Goal: Information Seeking & Learning: Learn about a topic

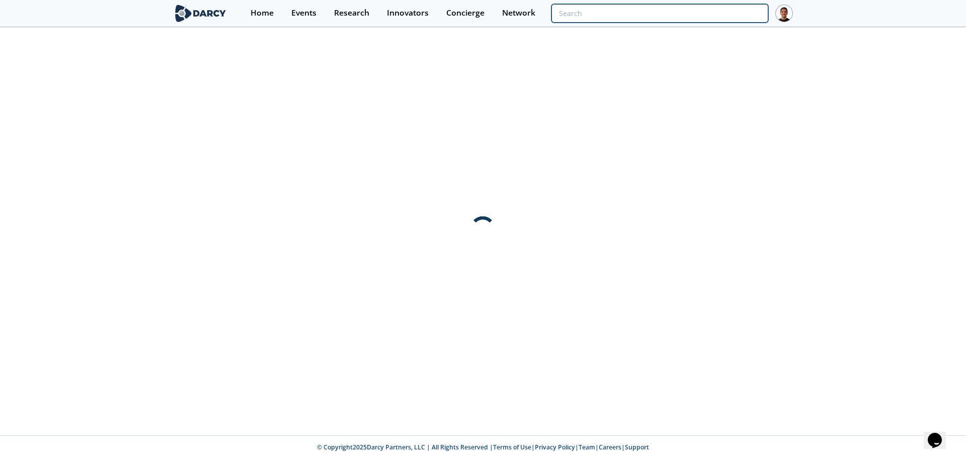
click at [714, 17] on input "search" at bounding box center [660, 13] width 217 height 19
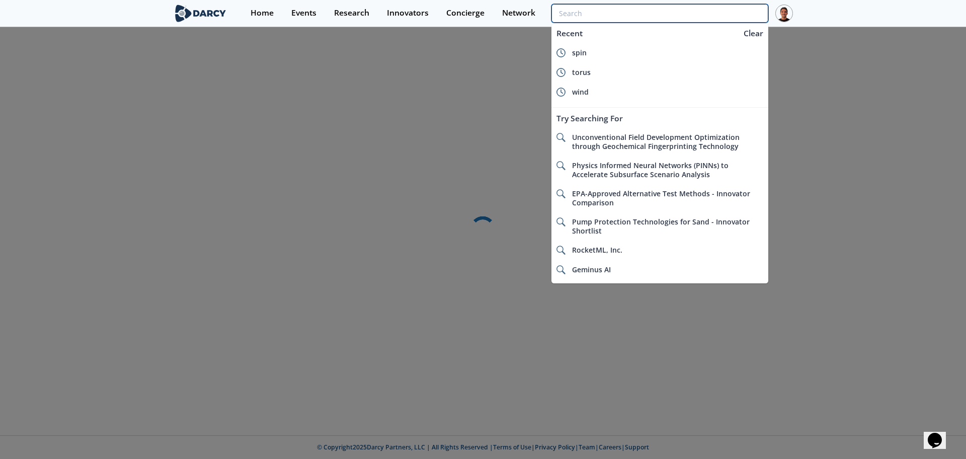
type input "a"
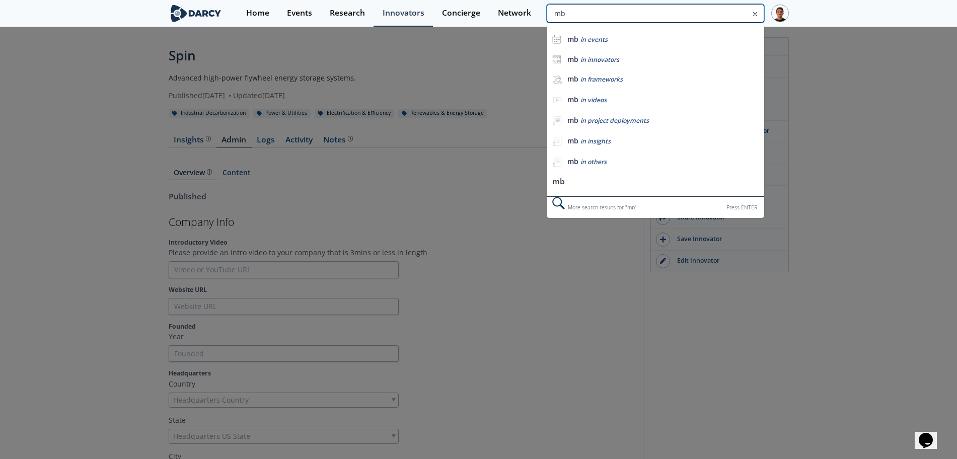
type input "m"
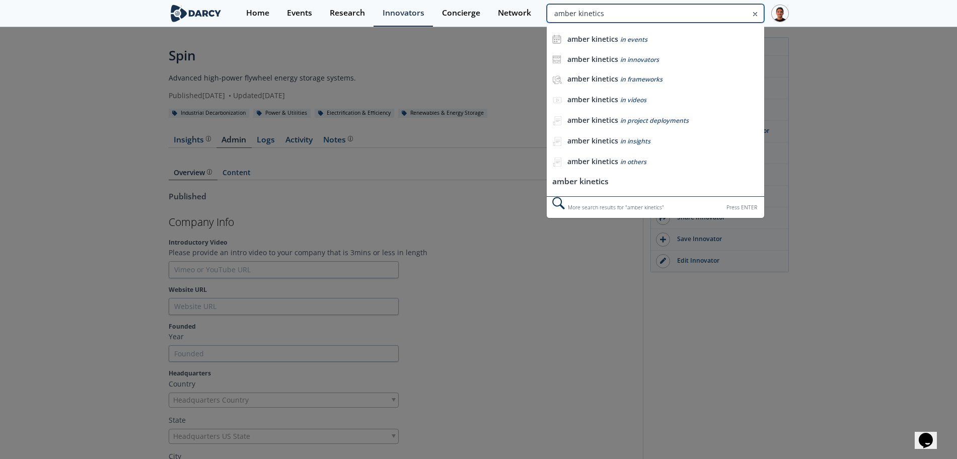
type input "amber kinetics"
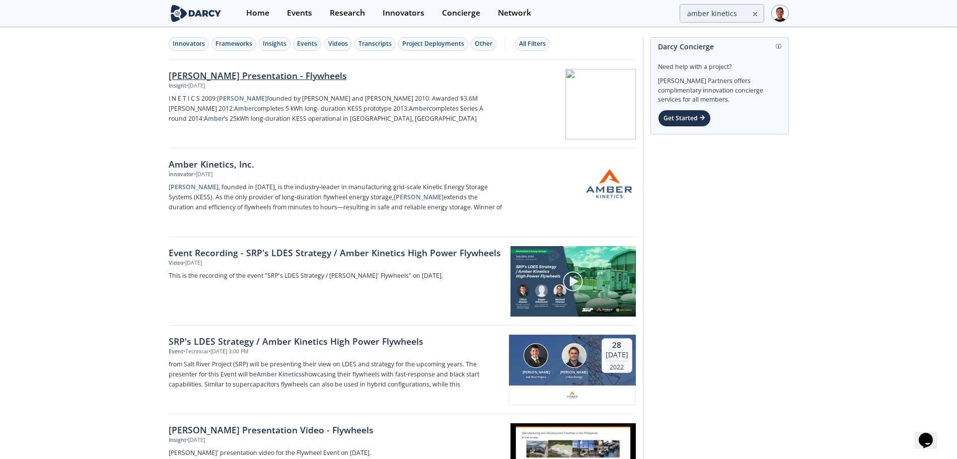
click at [323, 74] on div "[PERSON_NAME] Presentation - Flywheels" at bounding box center [335, 75] width 333 height 13
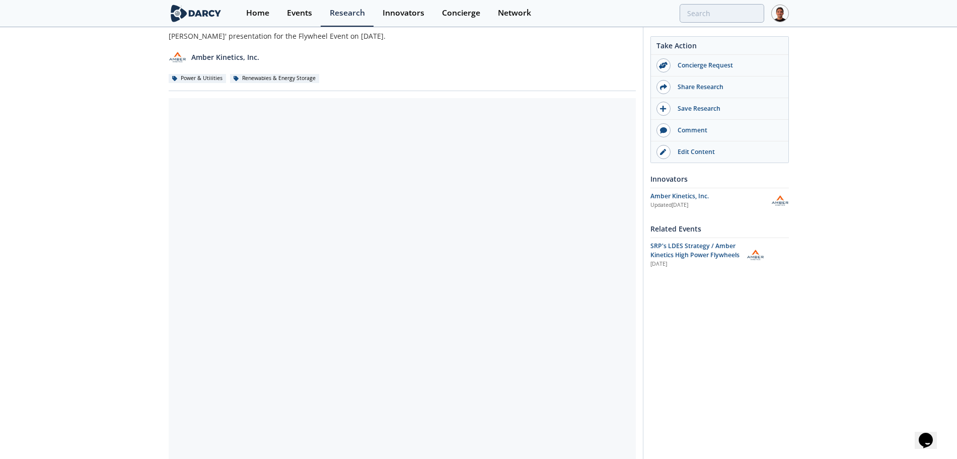
scroll to position [53, 0]
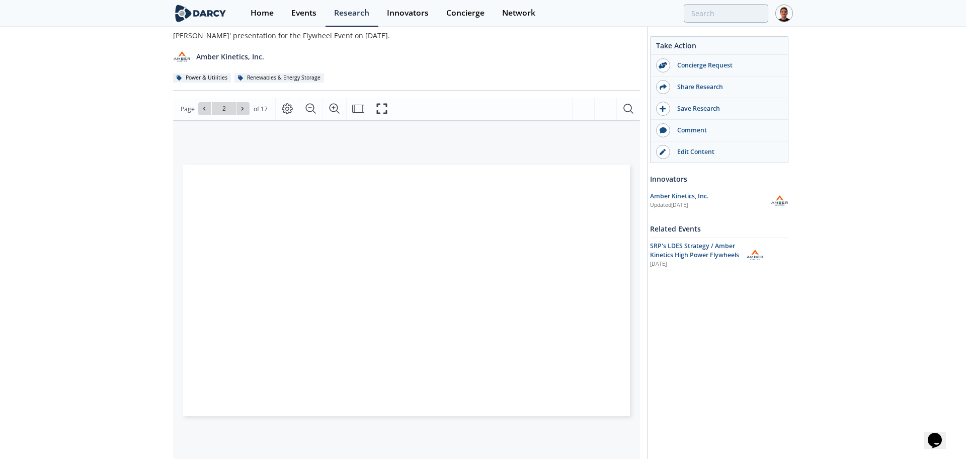
type input "3"
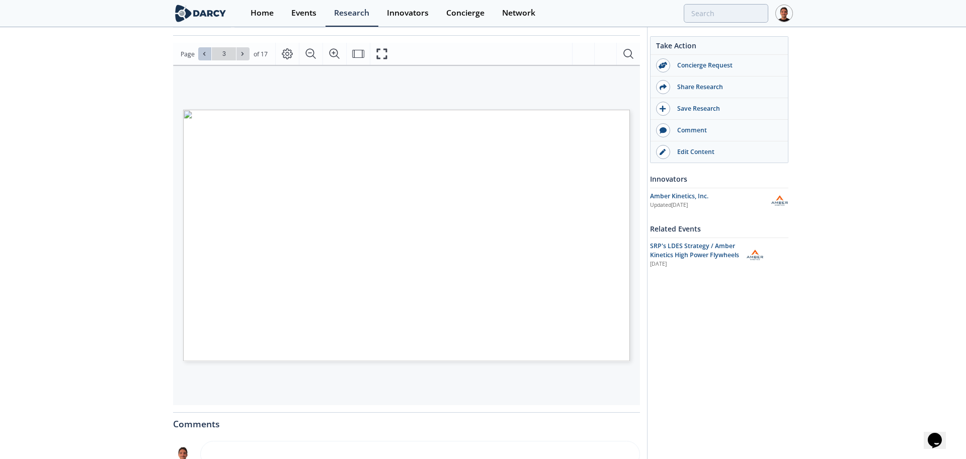
click at [202, 51] on icon at bounding box center [204, 54] width 6 height 6
click at [255, 51] on span "of 17" at bounding box center [261, 54] width 14 height 10
click at [247, 53] on button at bounding box center [243, 53] width 13 height 13
click at [248, 54] on button at bounding box center [243, 53] width 13 height 13
type input "4"
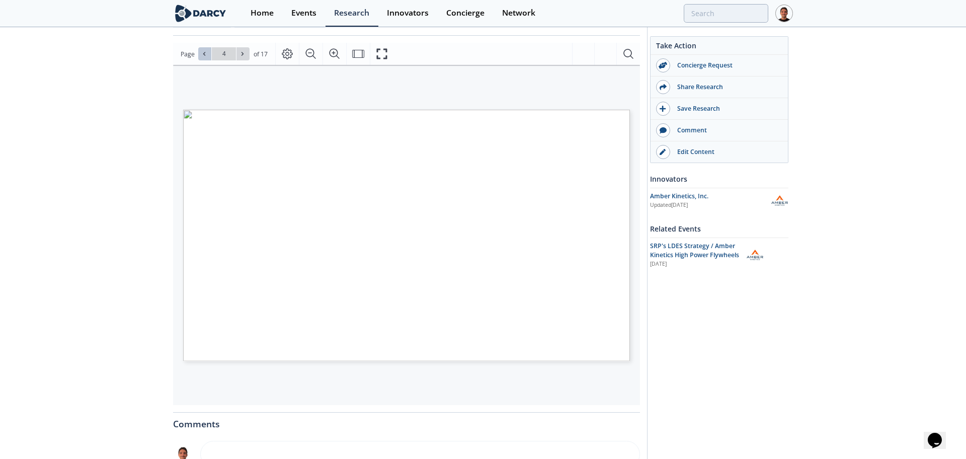
click at [204, 55] on icon at bounding box center [204, 54] width 2 height 4
click at [242, 56] on icon at bounding box center [243, 54] width 6 height 6
type input "5"
drag, startPoint x: 242, startPoint y: 56, endPoint x: 253, endPoint y: 55, distance: 11.1
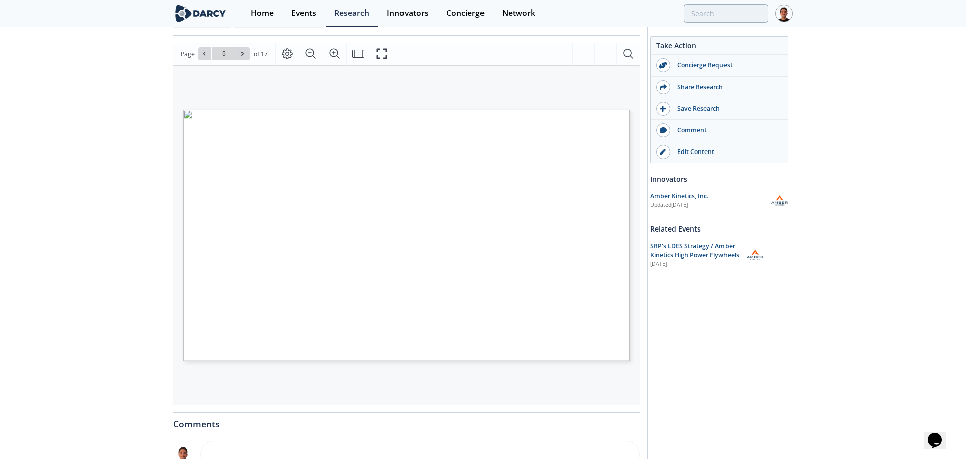
click at [254, 55] on span "of 17" at bounding box center [261, 54] width 14 height 10
click at [246, 53] on span at bounding box center [243, 53] width 7 height 7
type input "6"
click at [246, 53] on span at bounding box center [243, 53] width 7 height 7
type input "7"
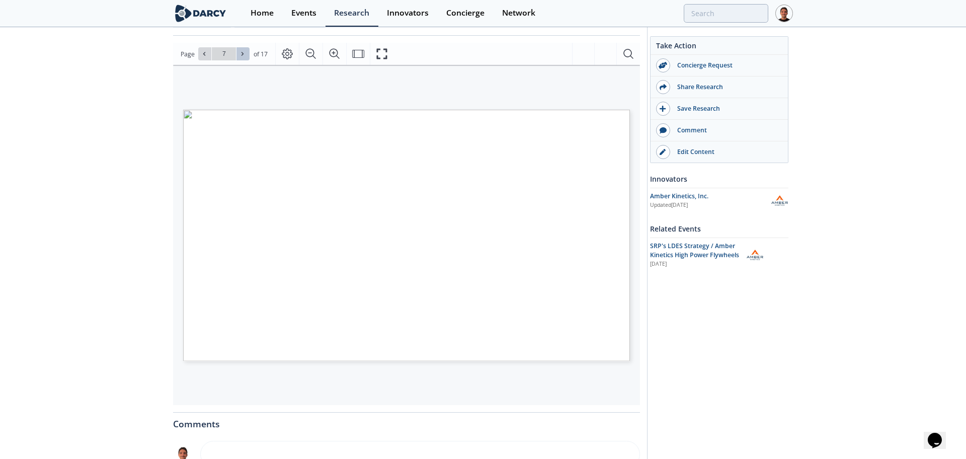
click at [246, 53] on span at bounding box center [243, 53] width 7 height 7
type input "8"
click at [246, 53] on span at bounding box center [243, 53] width 7 height 7
type input "9"
click at [246, 53] on span at bounding box center [243, 53] width 7 height 7
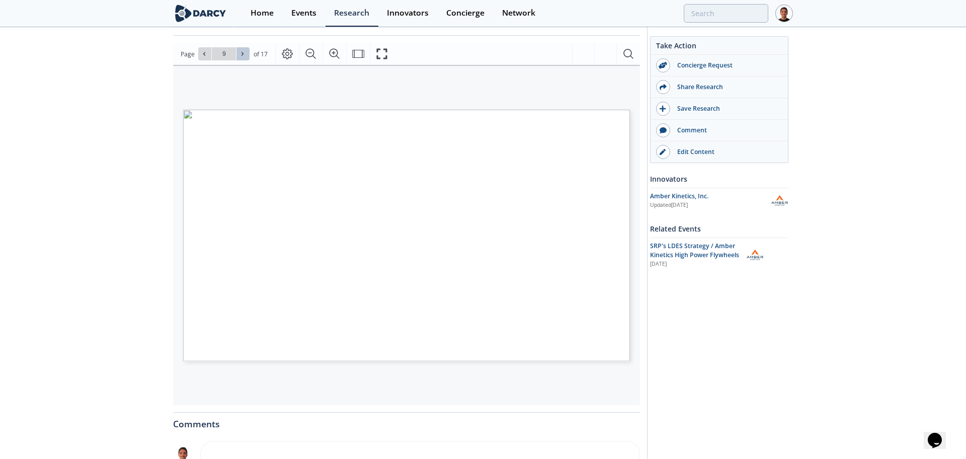
type input "10"
click at [246, 53] on span at bounding box center [243, 53] width 7 height 7
type input "11"
click at [203, 56] on icon at bounding box center [204, 54] width 6 height 6
click at [244, 55] on icon at bounding box center [243, 54] width 6 height 6
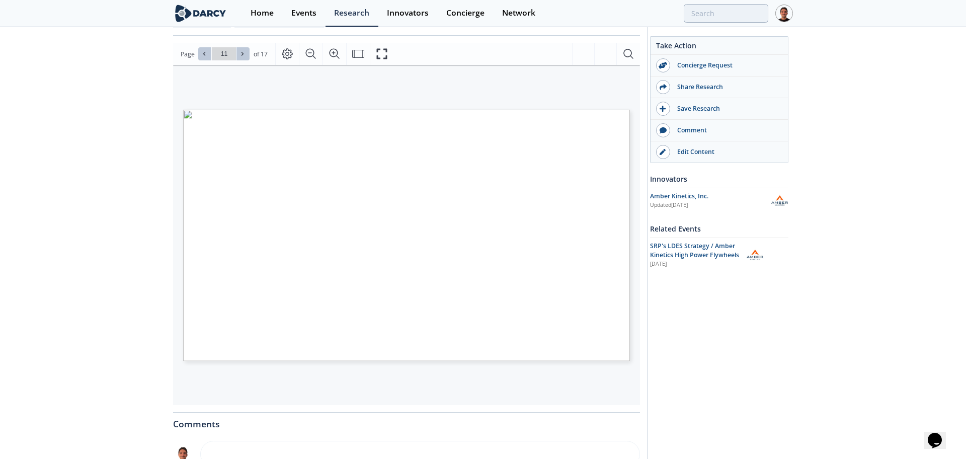
click at [244, 55] on icon at bounding box center [243, 54] width 6 height 6
type input "12"
click at [247, 55] on button at bounding box center [243, 53] width 13 height 13
click at [206, 52] on icon at bounding box center [204, 54] width 6 height 6
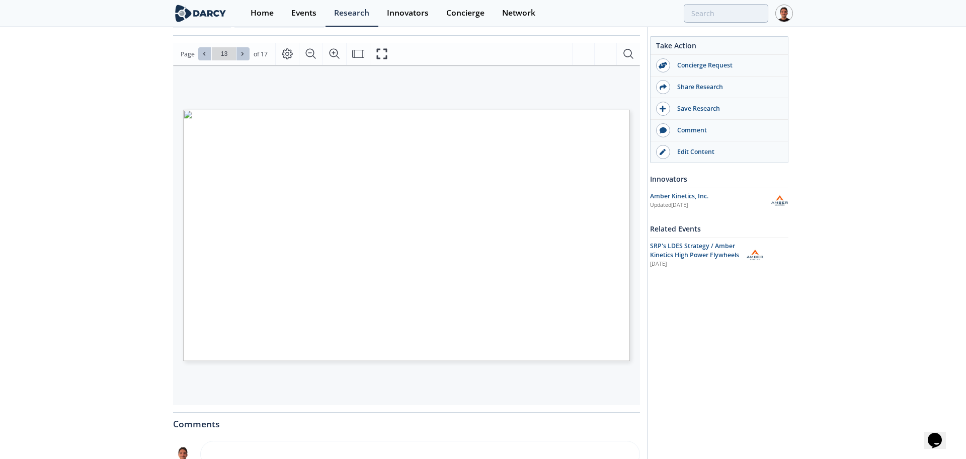
click at [206, 52] on icon at bounding box center [204, 54] width 6 height 6
type input "11"
